Goal: Task Accomplishment & Management: Use online tool/utility

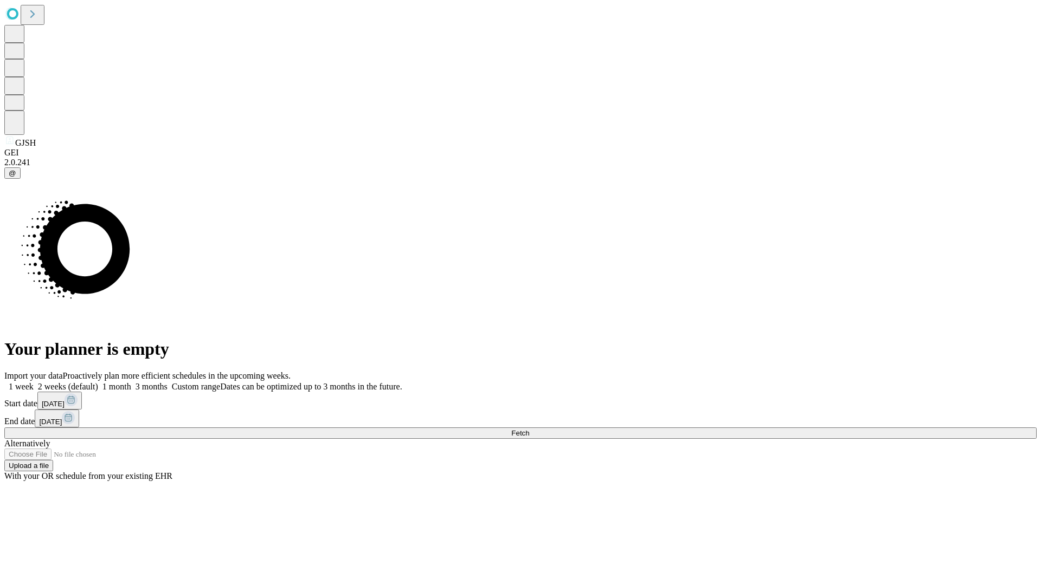
click at [529, 429] on span "Fetch" at bounding box center [520, 433] width 18 height 8
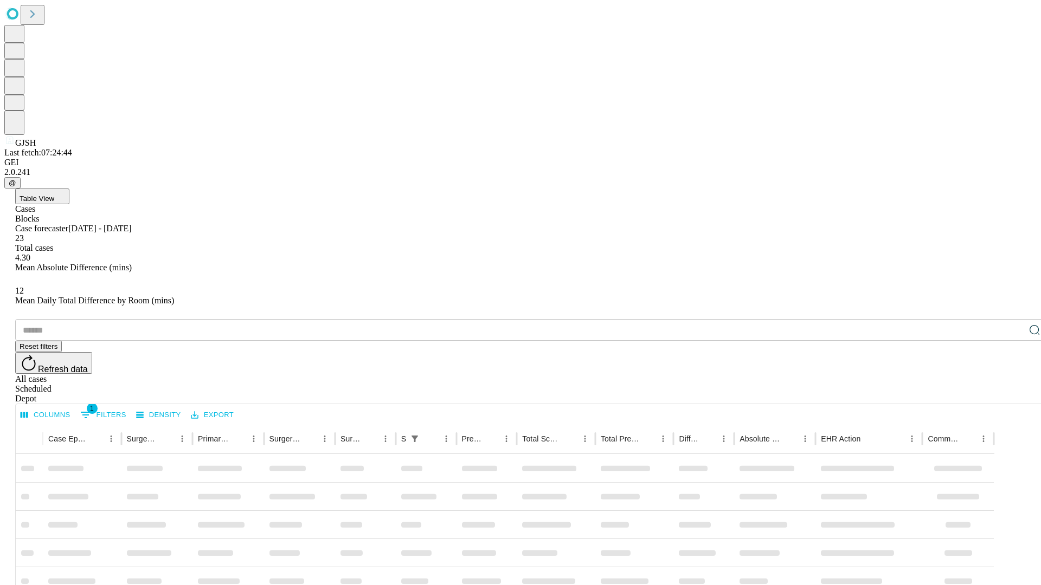
click at [1013, 394] on div "Depot" at bounding box center [531, 399] width 1032 height 10
